Goal: Information Seeking & Learning: Learn about a topic

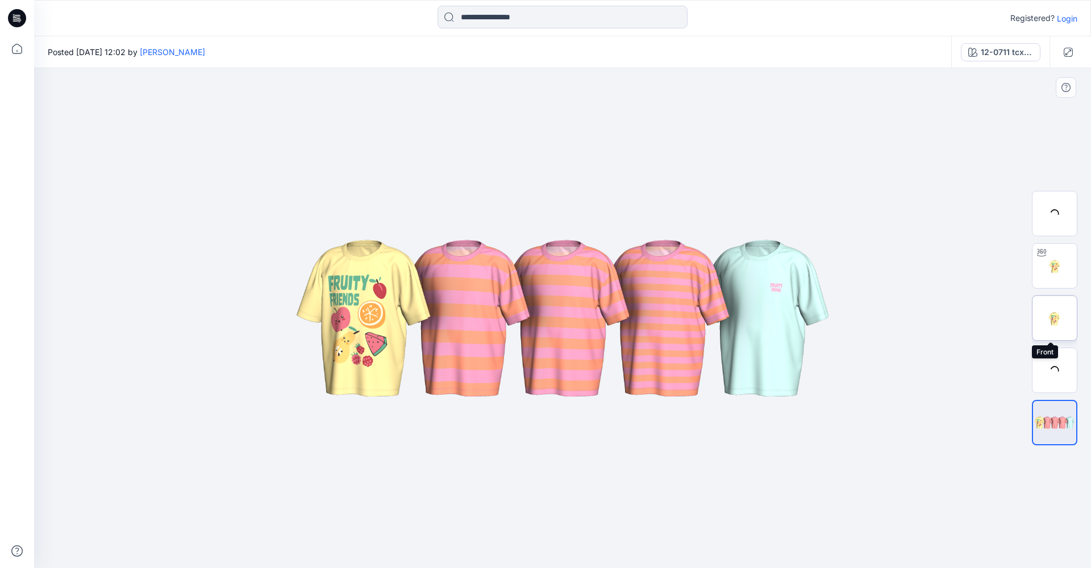
click at [1054, 302] on img at bounding box center [1054, 318] width 44 height 44
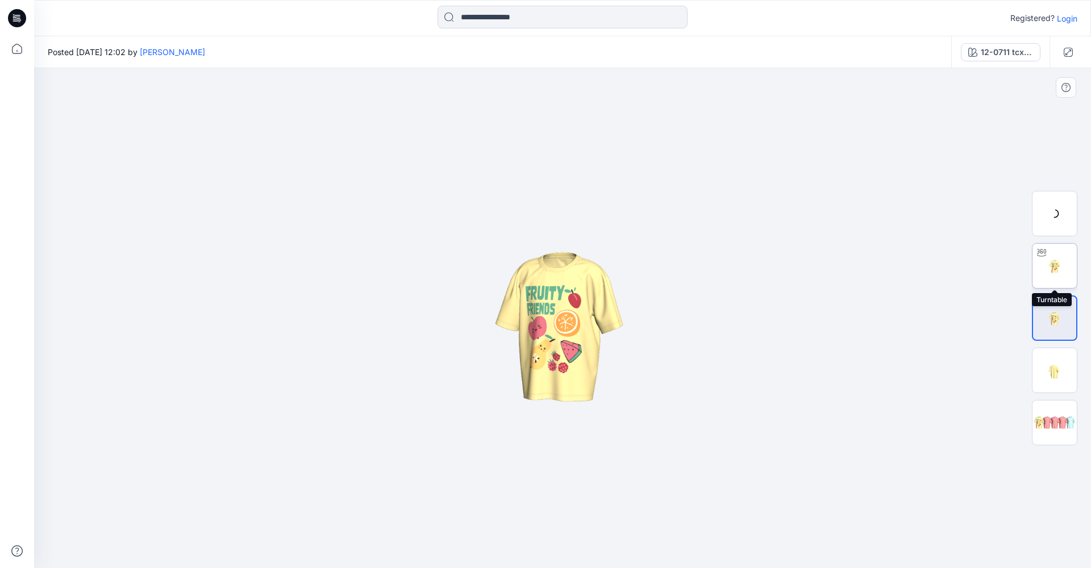
click at [1057, 248] on img at bounding box center [1054, 266] width 44 height 44
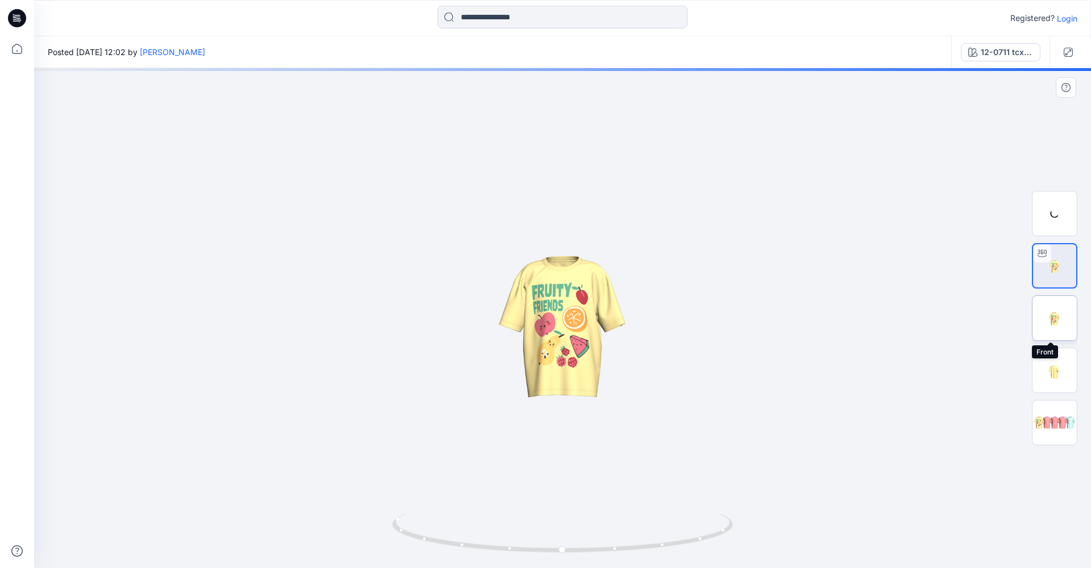
click at [1071, 334] on img at bounding box center [1054, 318] width 44 height 44
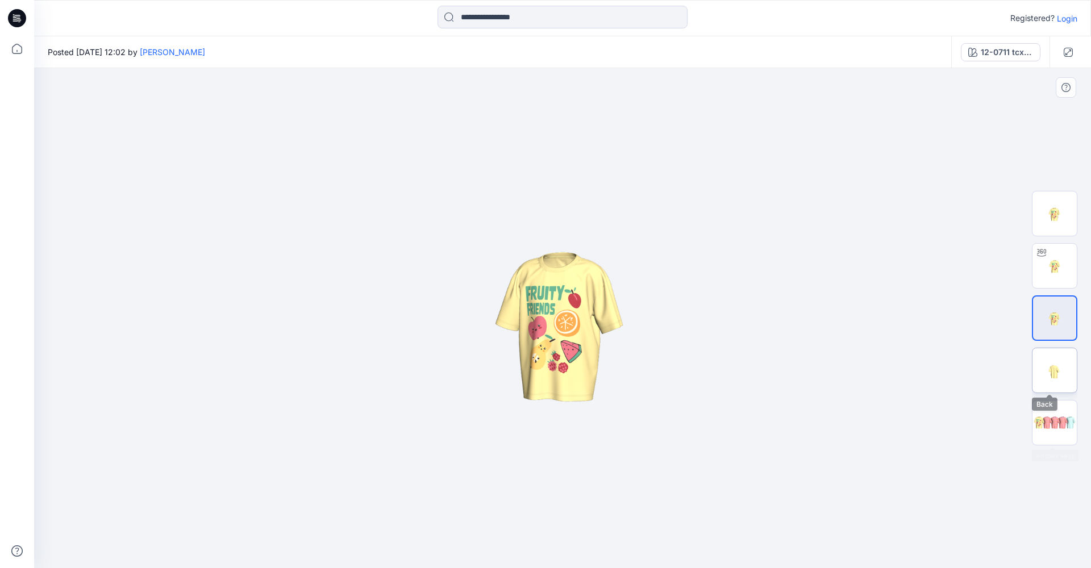
click at [1065, 382] on img at bounding box center [1054, 370] width 44 height 44
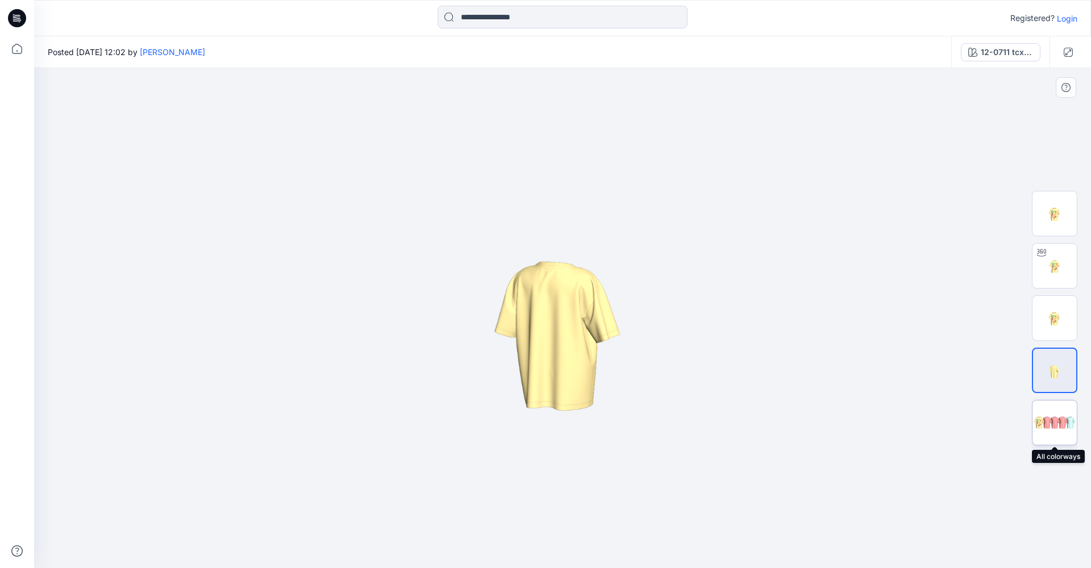
click at [1059, 424] on img at bounding box center [1054, 423] width 44 height 27
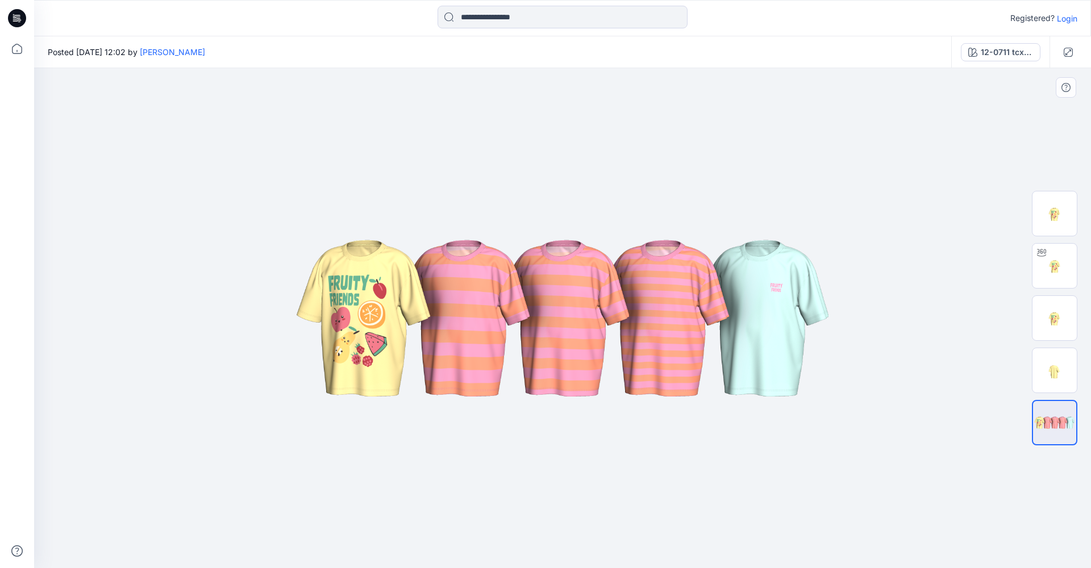
drag, startPoint x: 363, startPoint y: 312, endPoint x: 432, endPoint y: 323, distance: 70.2
click at [432, 323] on img at bounding box center [562, 318] width 568 height 341
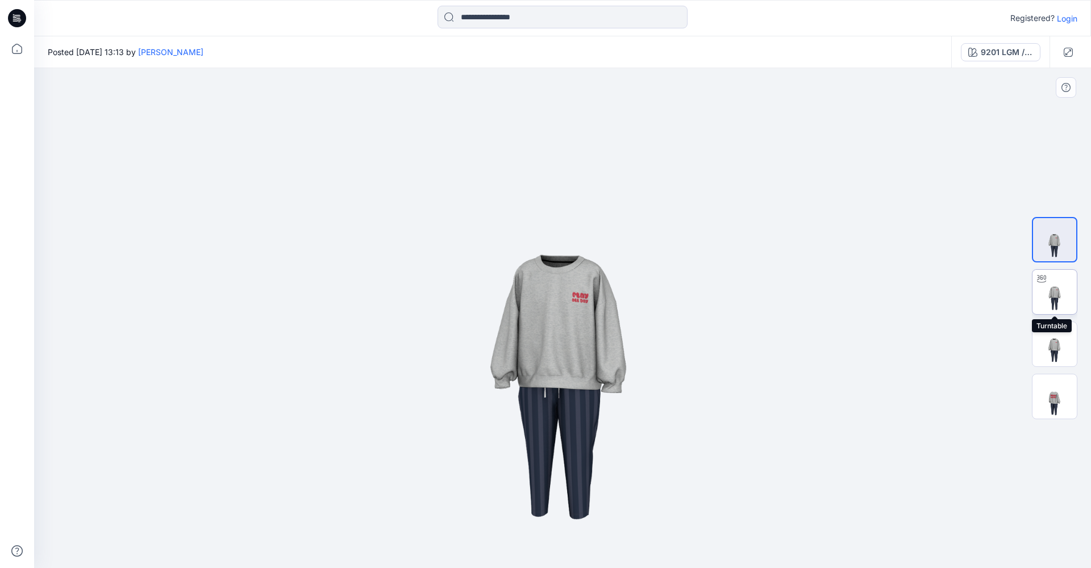
click at [1074, 297] on img at bounding box center [1054, 292] width 44 height 44
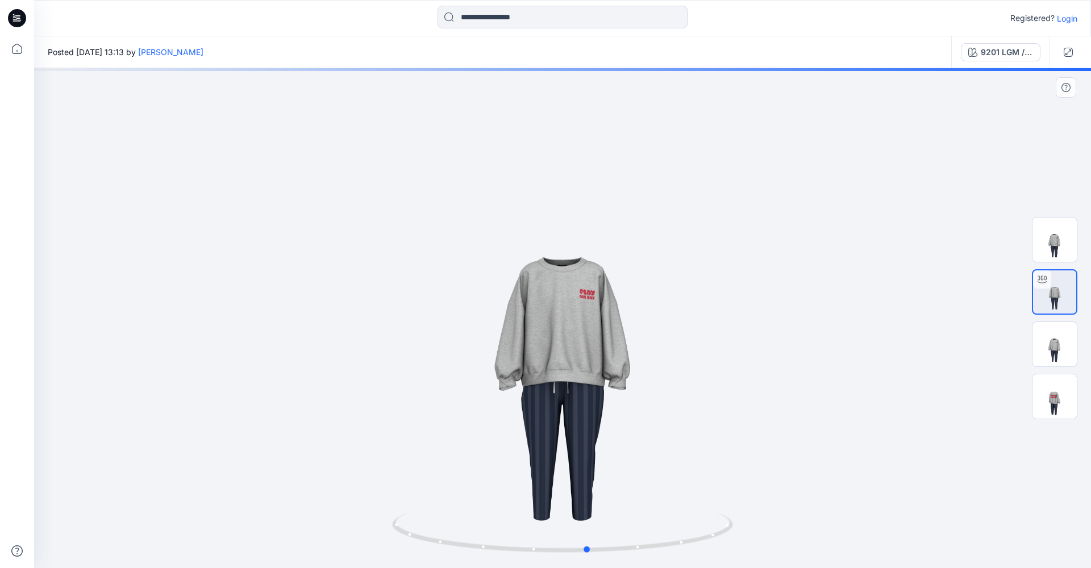
drag, startPoint x: 513, startPoint y: 331, endPoint x: 537, endPoint y: 349, distance: 30.0
click at [537, 349] on div at bounding box center [562, 318] width 1057 height 500
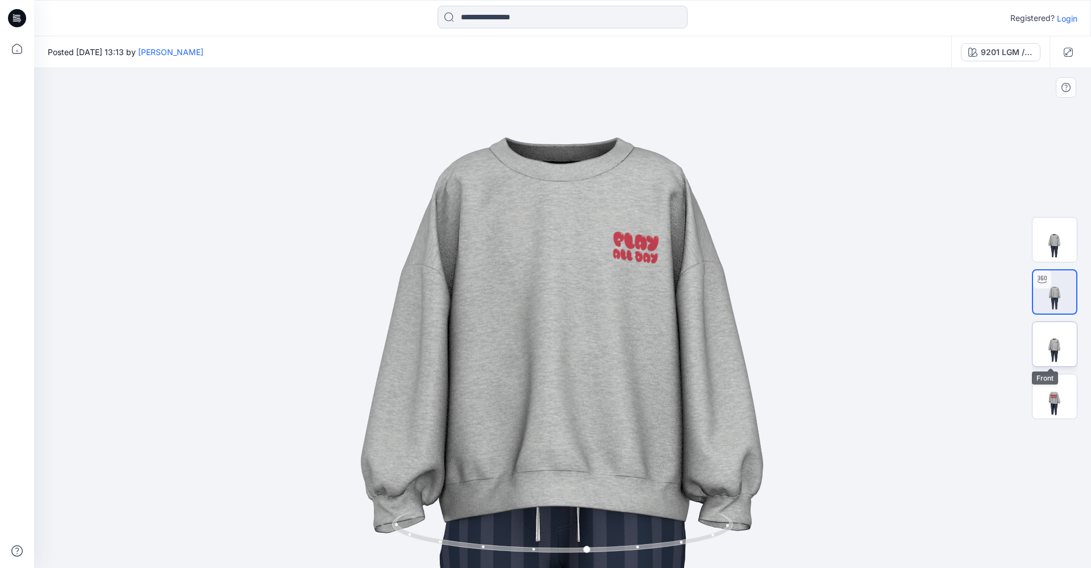
click at [1055, 357] on img at bounding box center [1054, 344] width 44 height 44
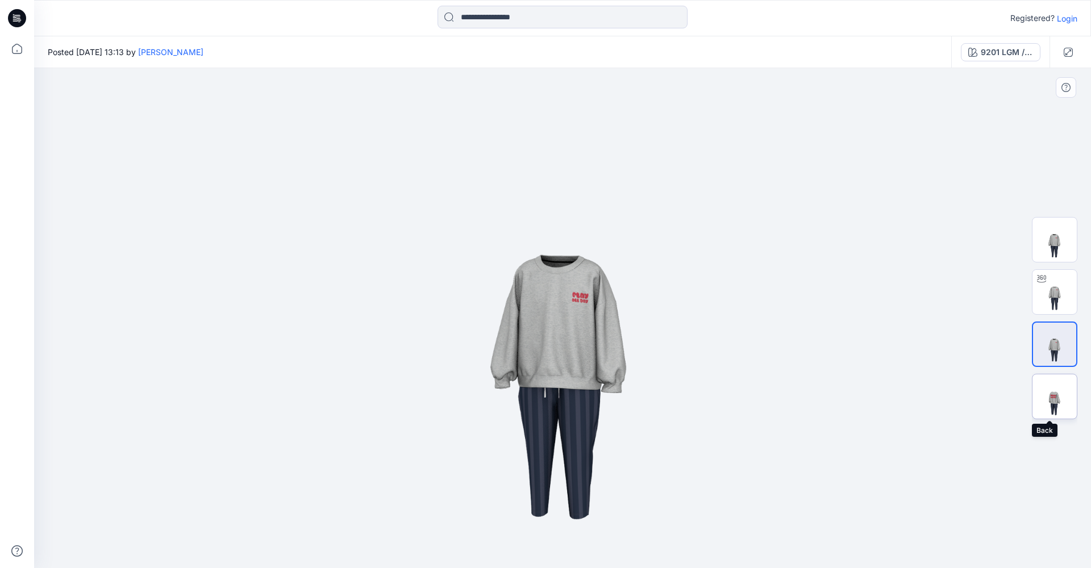
click at [1069, 403] on img at bounding box center [1054, 396] width 44 height 44
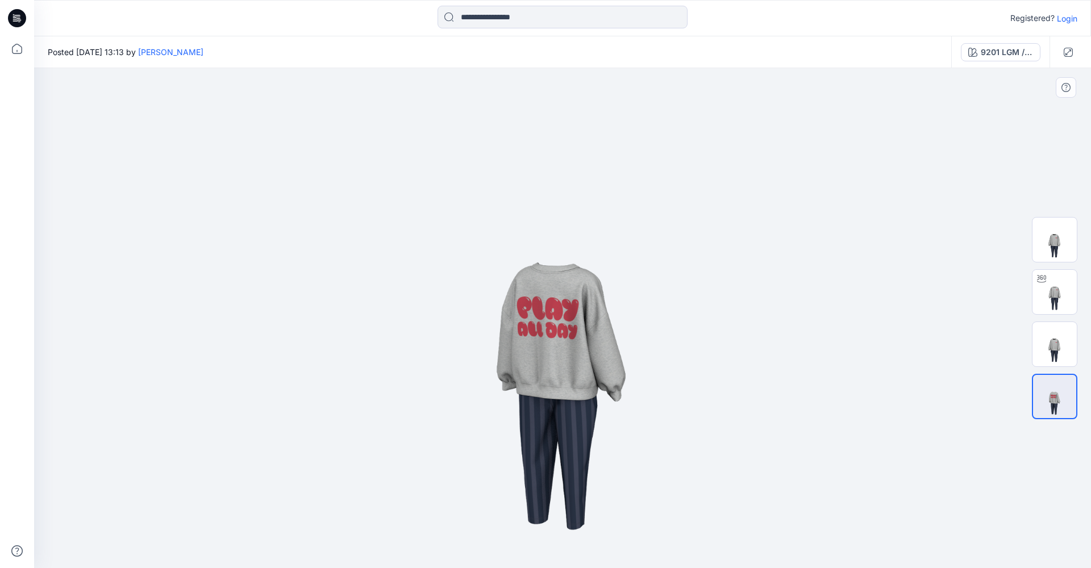
drag, startPoint x: 541, startPoint y: 360, endPoint x: 575, endPoint y: 374, distance: 37.1
click at [573, 371] on img at bounding box center [562, 318] width 500 height 500
click at [1029, 55] on div "9201 LGM / (20MM x 15MM)" at bounding box center [1006, 52] width 52 height 12
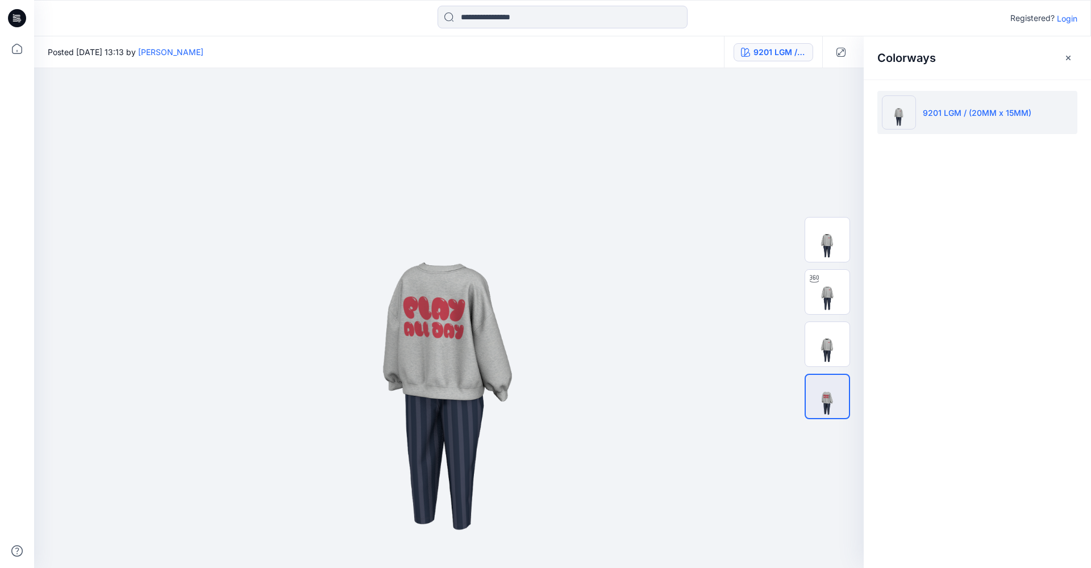
click at [938, 130] on li "9201 LGM / (20MM x 15MM)" at bounding box center [977, 112] width 200 height 43
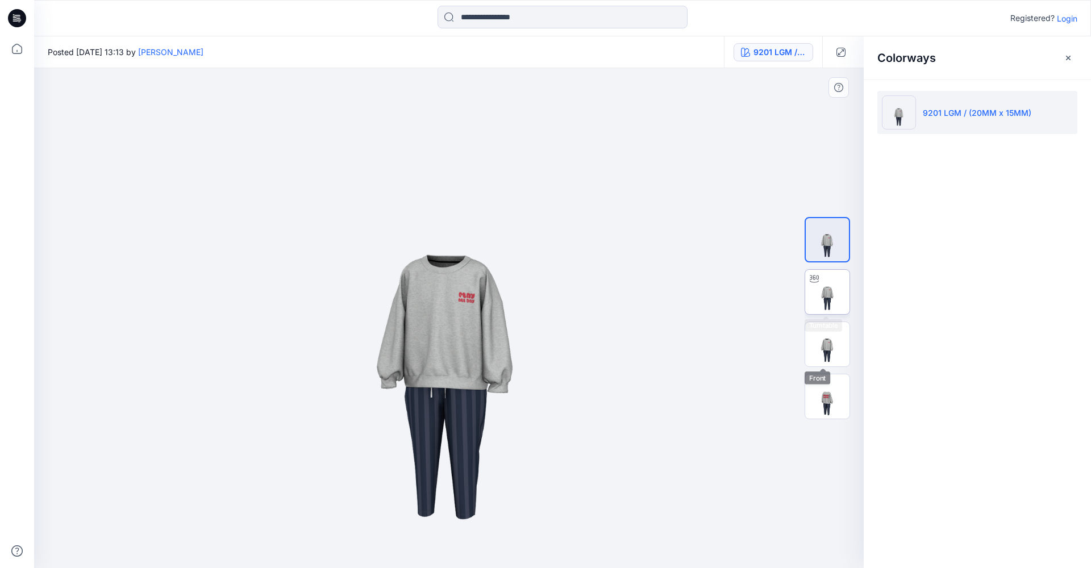
click at [834, 285] on img at bounding box center [827, 292] width 44 height 44
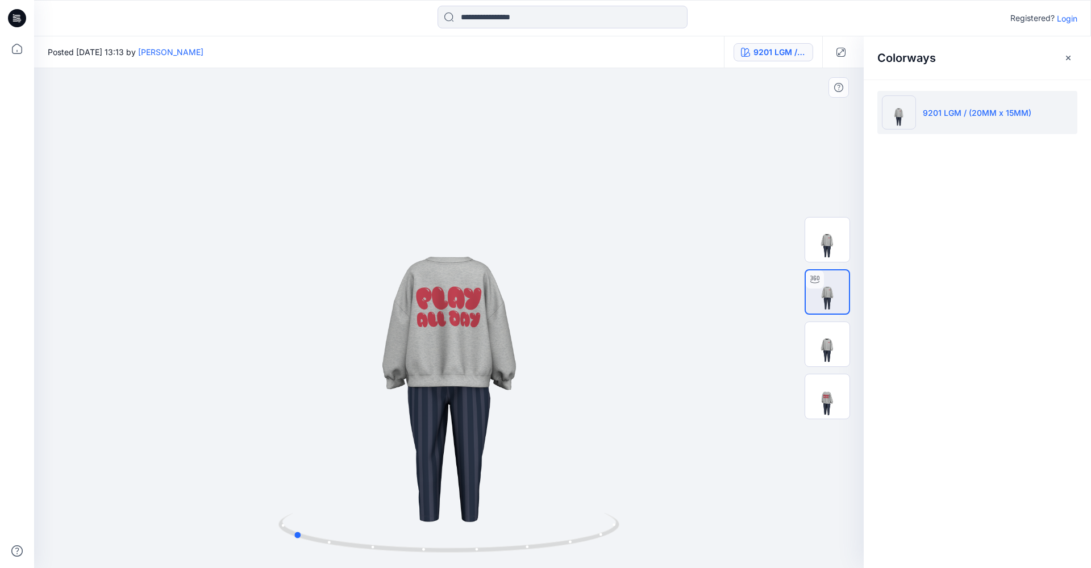
drag, startPoint x: 525, startPoint y: 388, endPoint x: 690, endPoint y: 354, distance: 168.7
click at [690, 354] on div at bounding box center [448, 318] width 829 height 500
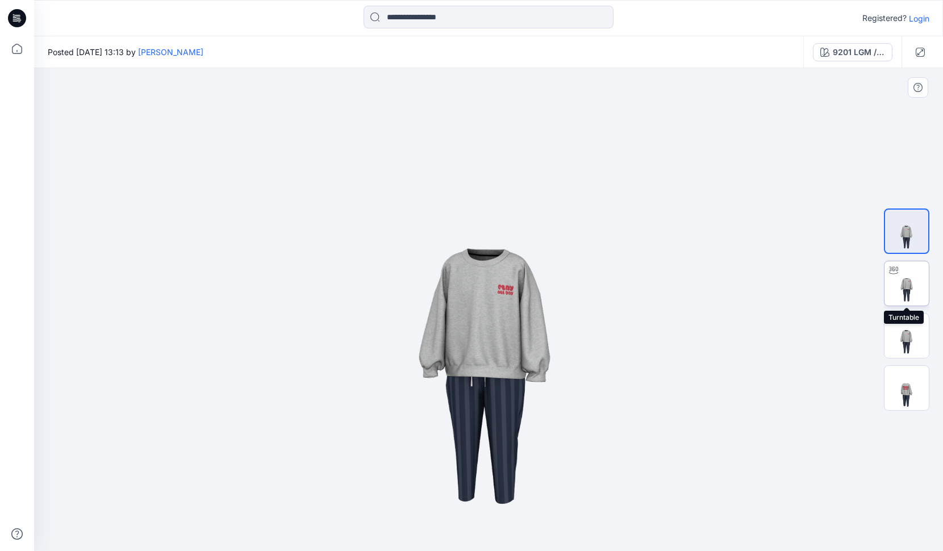
click at [918, 293] on img at bounding box center [906, 283] width 44 height 44
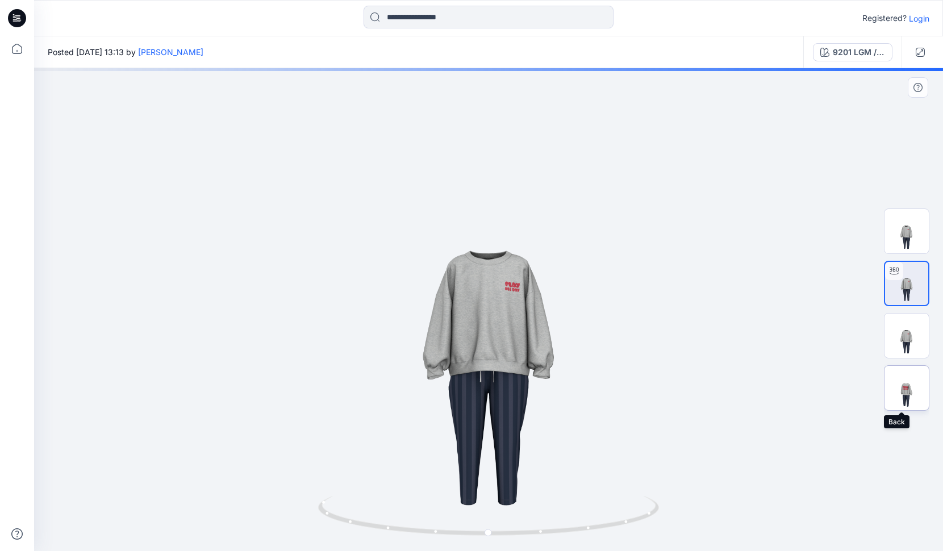
click at [916, 397] on img at bounding box center [906, 388] width 44 height 44
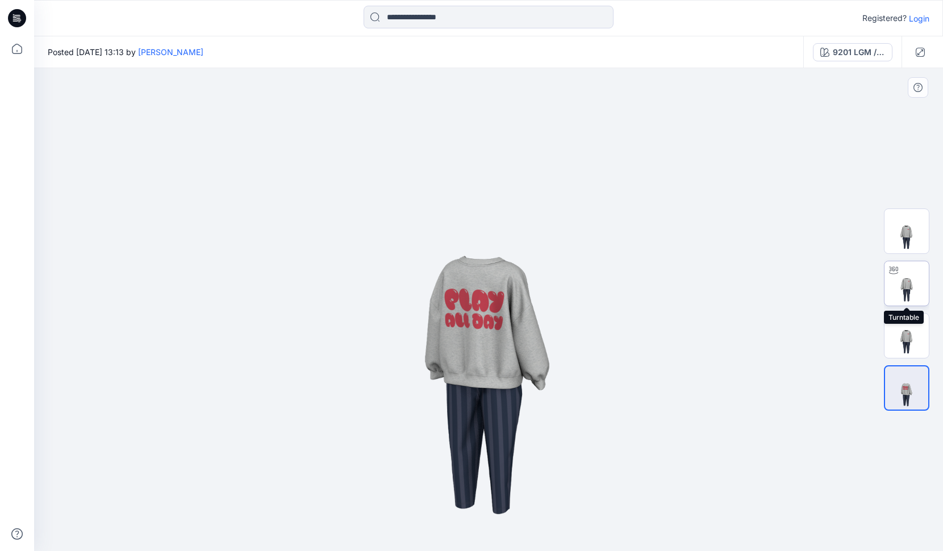
click at [905, 298] on img at bounding box center [906, 283] width 44 height 44
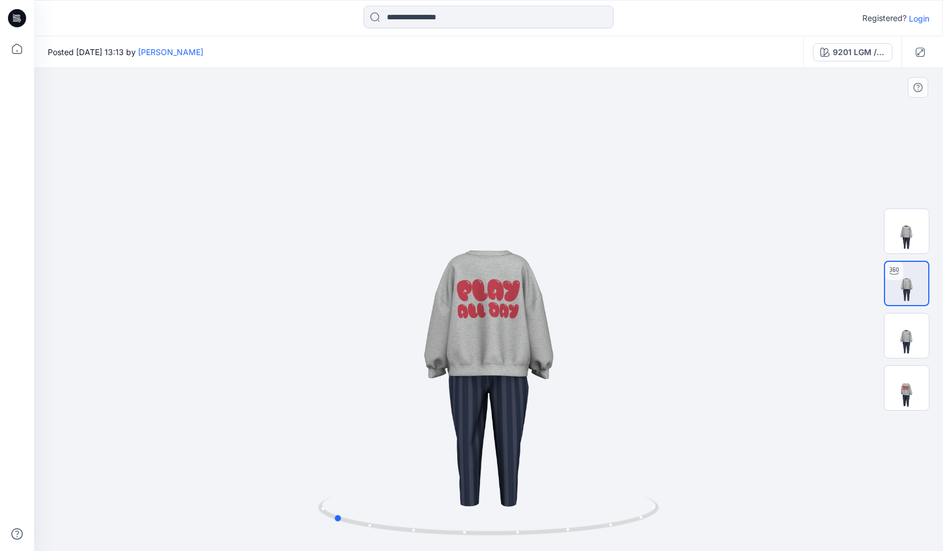
drag, startPoint x: 512, startPoint y: 334, endPoint x: 657, endPoint y: 372, distance: 150.3
click at [657, 372] on div at bounding box center [488, 309] width 909 height 483
